Goal: Task Accomplishment & Management: Complete application form

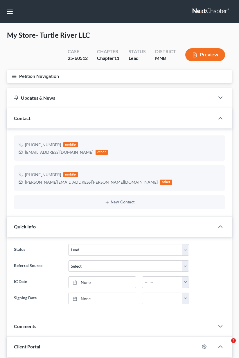
select select "10"
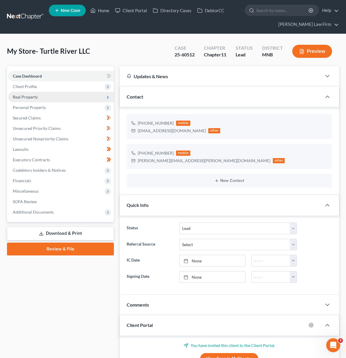
click at [40, 96] on span "Real Property" at bounding box center [61, 97] width 106 height 10
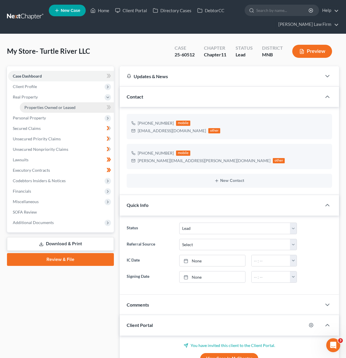
click at [44, 105] on span "Properties Owned or Leased" at bounding box center [49, 107] width 51 height 5
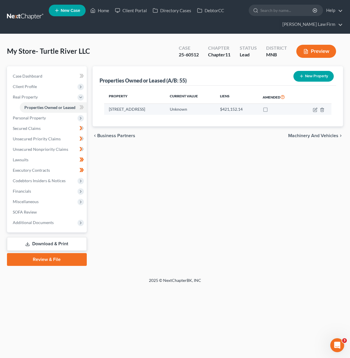
drag, startPoint x: 109, startPoint y: 109, endPoint x: 192, endPoint y: 110, distance: 83.0
click at [165, 110] on td "[STREET_ADDRESS]" at bounding box center [134, 109] width 61 height 11
copy td "[STREET_ADDRESS]"
click at [239, 78] on button "New Property" at bounding box center [313, 76] width 40 height 11
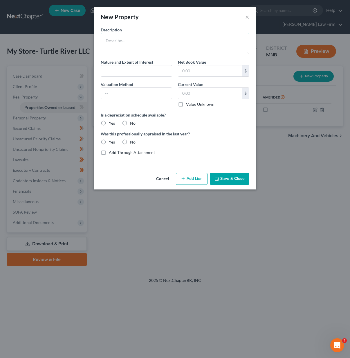
click at [120, 42] on textarea at bounding box center [175, 43] width 149 height 21
paste textarea "1. [STREET_ADDRESS]"
type textarea "[STREET_ADDRESS], Office located adjacent to Store"
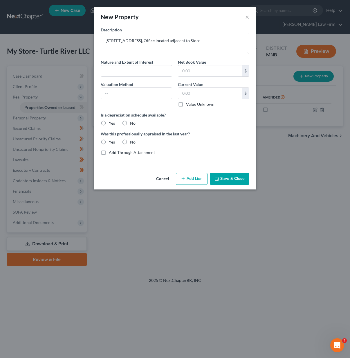
click at [186, 105] on label "Value Unknown" at bounding box center [200, 104] width 28 height 6
click at [188, 105] on input "Value Unknown" at bounding box center [190, 103] width 4 height 4
checkbox input "true"
type input "0.00"
click at [130, 121] on label "No" at bounding box center [133, 123] width 6 height 6
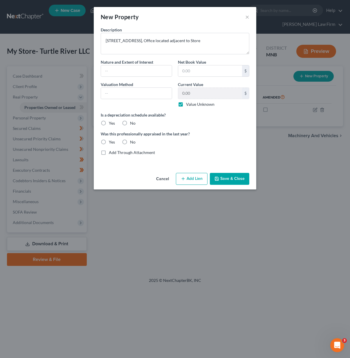
click at [132, 121] on input "No" at bounding box center [134, 122] width 4 height 4
radio input "true"
click at [130, 143] on label "No" at bounding box center [133, 142] width 6 height 6
click at [132, 143] on input "No" at bounding box center [134, 141] width 4 height 4
radio input "true"
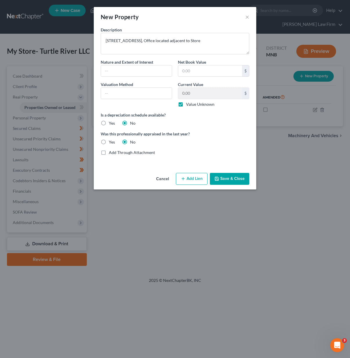
click at [229, 182] on button "Save & Close" at bounding box center [229, 179] width 39 height 12
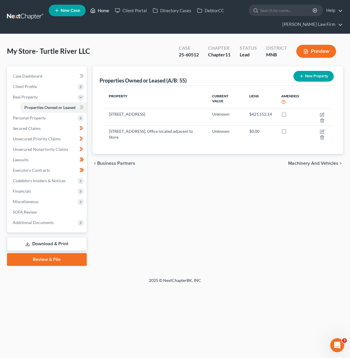
click at [98, 8] on link "Home" at bounding box center [99, 10] width 25 height 10
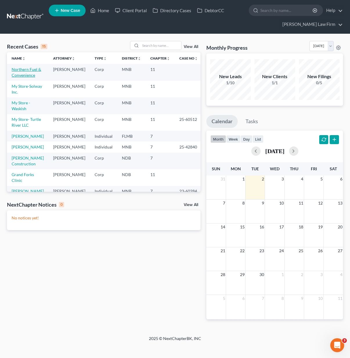
click at [25, 75] on link "Northern Fuel & Convenience" at bounding box center [27, 72] width 30 height 11
select select "17"
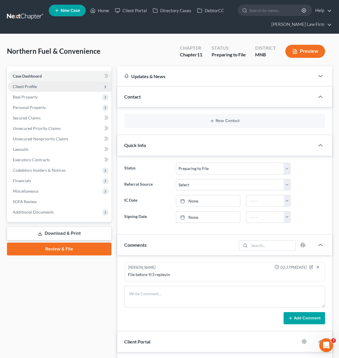
click at [52, 86] on span "Client Profile" at bounding box center [59, 86] width 103 height 10
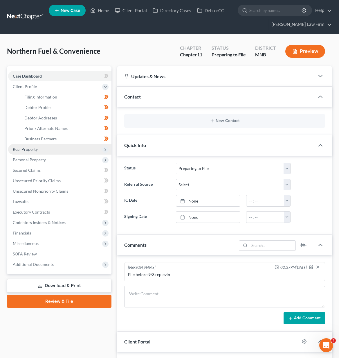
click at [58, 149] on span "Real Property" at bounding box center [59, 149] width 103 height 10
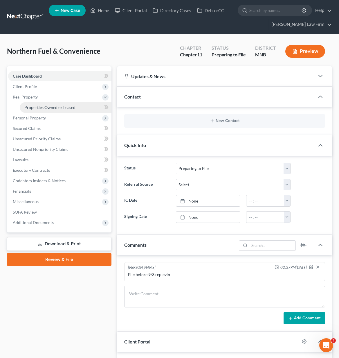
click at [78, 106] on link "Properties Owned or Leased" at bounding box center [66, 107] width 92 height 10
